Goal: Use online tool/utility: Use online tool/utility

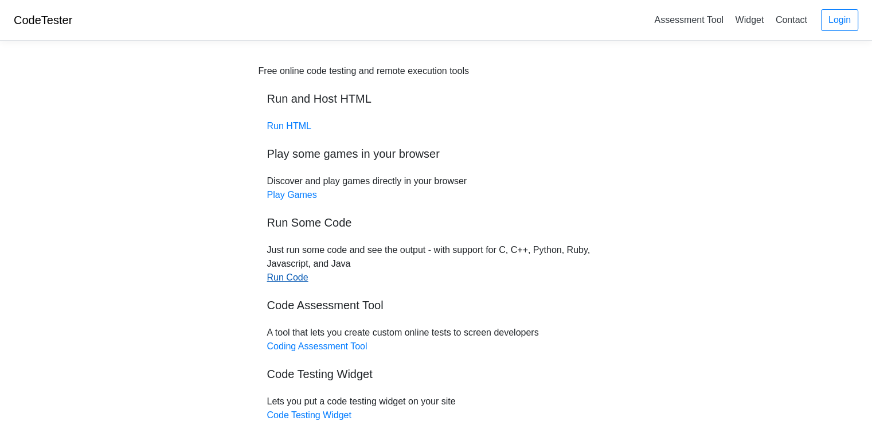
click at [280, 282] on link "Run Code" at bounding box center [287, 277] width 41 height 10
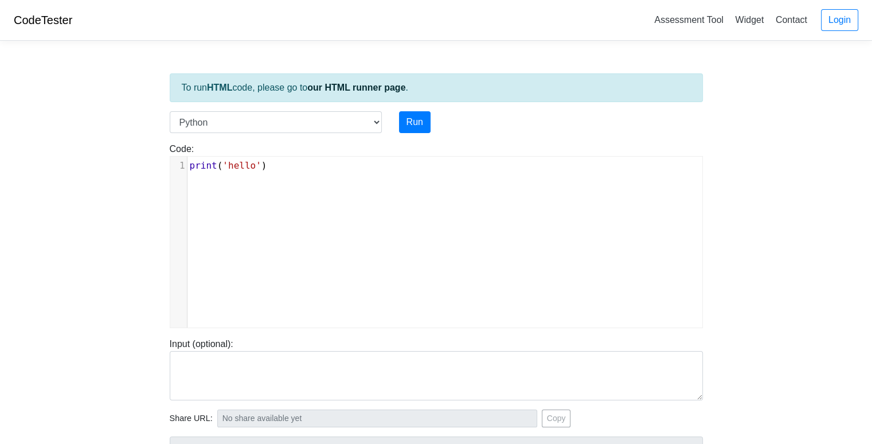
scroll to position [5, 0]
click at [274, 175] on div "xxxxxxxxxx 1 print ( 'hello' )" at bounding box center [444, 251] width 549 height 188
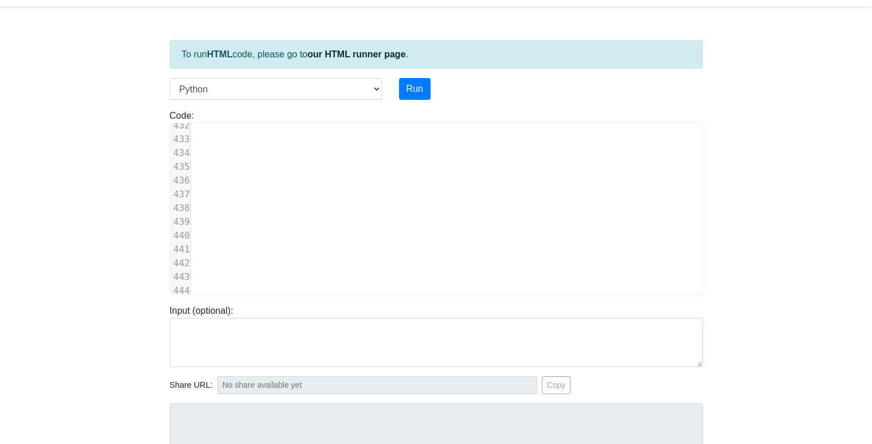
scroll to position [5811, 0]
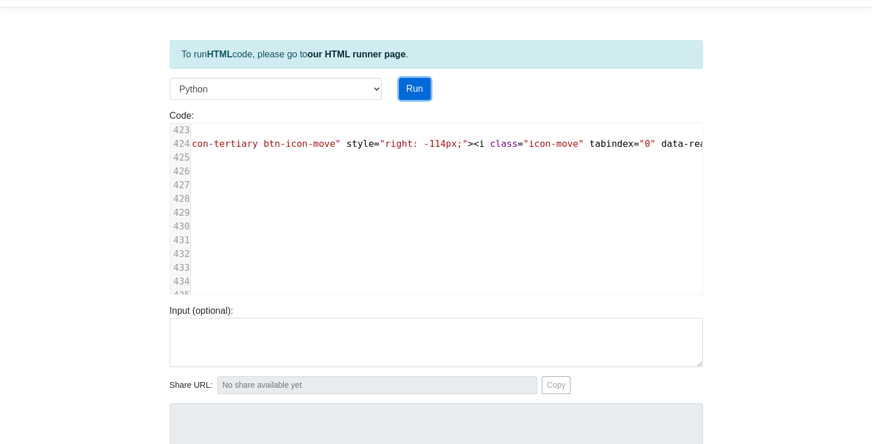
click at [413, 88] on button "Run" at bounding box center [415, 89] width 32 height 22
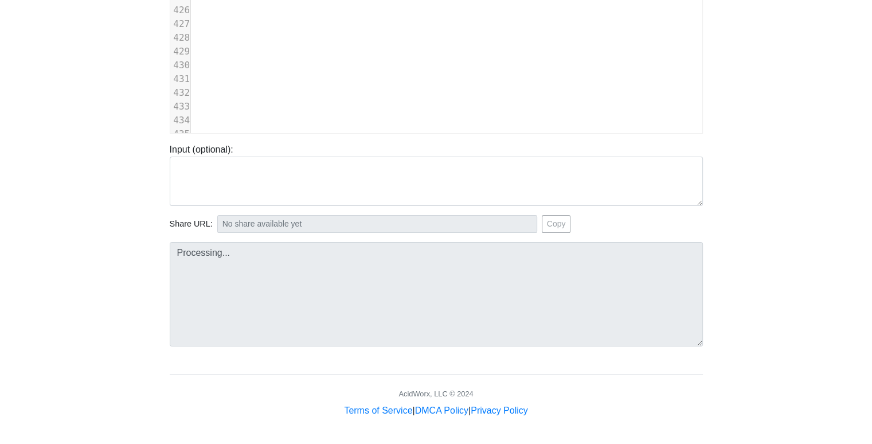
type input "[URL][DOMAIN_NAME]"
type textarea "Submission status: Runtime Error (NZEC) Stderr: File "script.py", line 1 <body …"
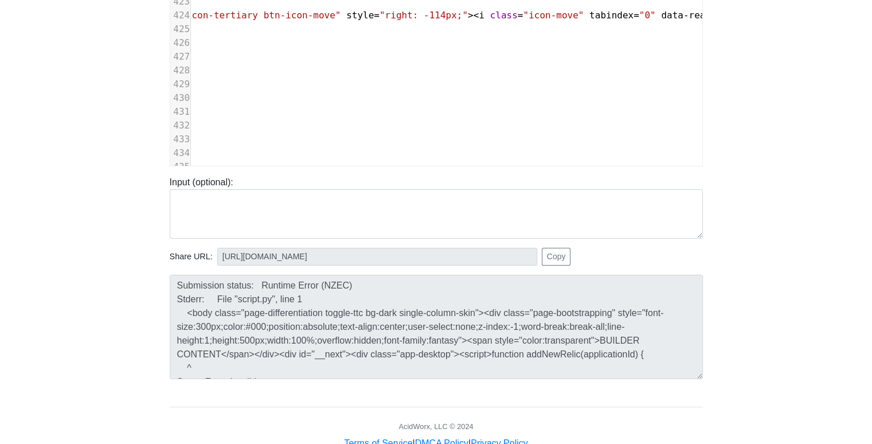
scroll to position [161, 0]
